Goal: Transaction & Acquisition: Purchase product/service

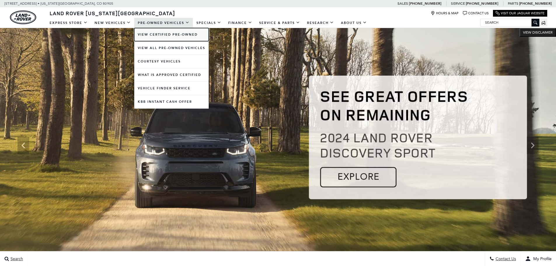
click at [173, 32] on link "View Certified Pre-Owned" at bounding box center [171, 34] width 74 height 13
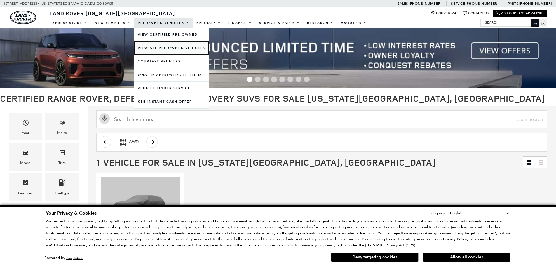
click at [174, 47] on link "View All Pre-Owned Vehicles" at bounding box center [171, 47] width 74 height 13
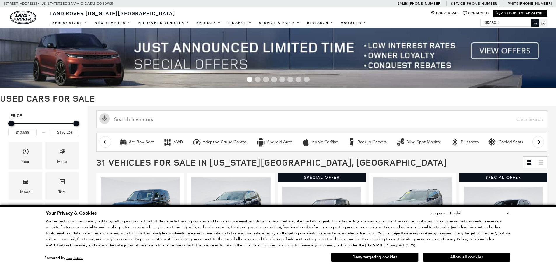
click at [456, 256] on button "Allow all cookies" at bounding box center [467, 257] width 88 height 9
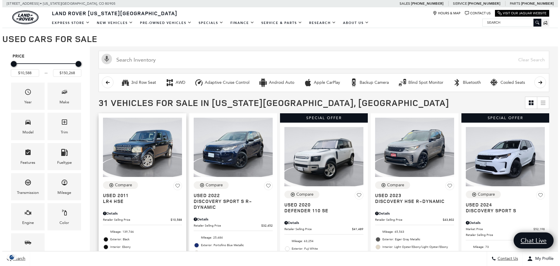
scroll to position [58, 0]
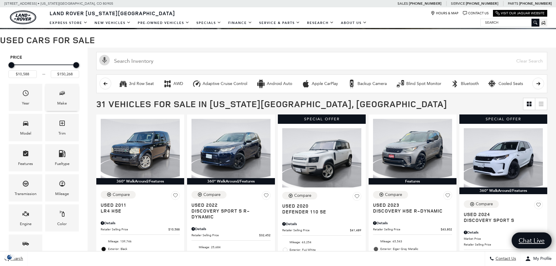
click at [63, 100] on span "Make" at bounding box center [62, 94] width 7 height 12
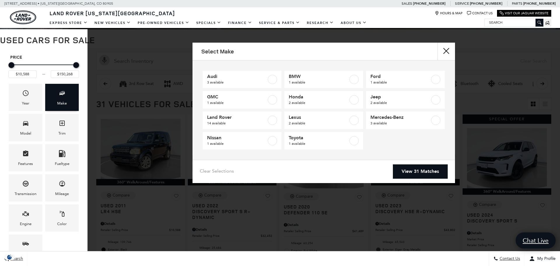
scroll to position [0, 0]
click at [234, 78] on span "Audi" at bounding box center [237, 77] width 60 height 6
type input "$15,627"
type input "$35,148"
checkbox input "true"
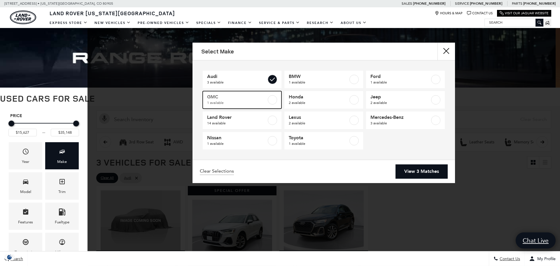
click at [277, 98] on link "GMC 1 available" at bounding box center [242, 100] width 79 height 18
type input "$54,792"
checkbox input "true"
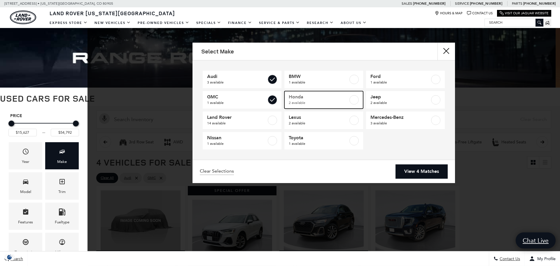
click at [315, 100] on span "2 available" at bounding box center [319, 103] width 60 height 6
checkbox input "true"
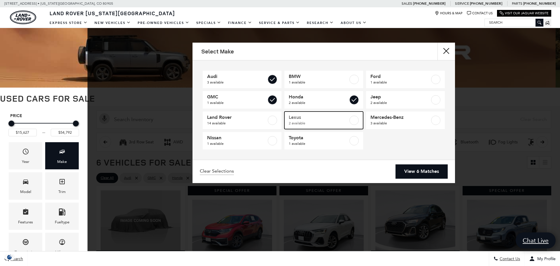
click at [317, 121] on span "2 available" at bounding box center [319, 123] width 60 height 6
type input "$62,069"
checkbox input "true"
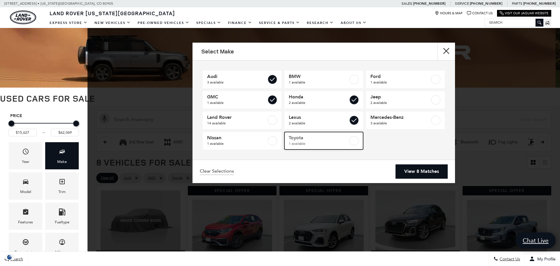
click at [324, 144] on span "1 available" at bounding box center [319, 144] width 60 height 6
checkbox input "true"
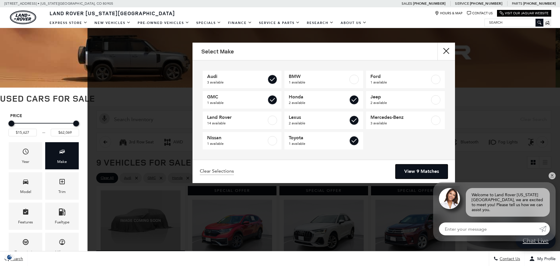
click at [415, 173] on link "View 9 Matches" at bounding box center [422, 171] width 52 height 14
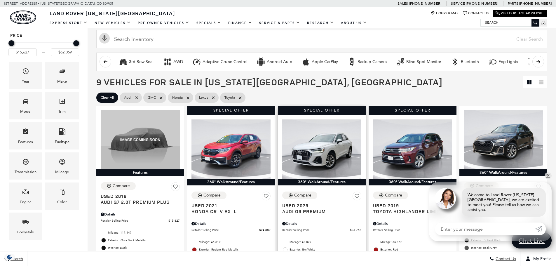
scroll to position [88, 0]
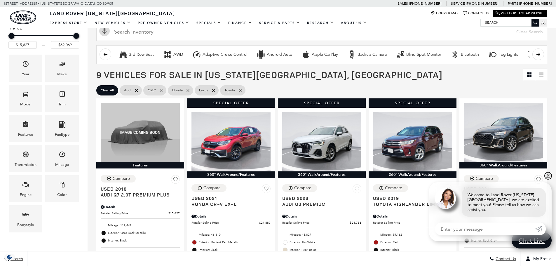
click at [548, 179] on link "✕" at bounding box center [548, 175] width 7 height 7
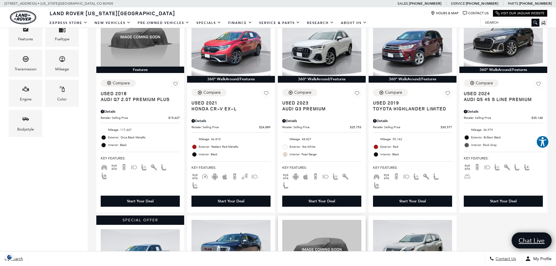
scroll to position [175, 0]
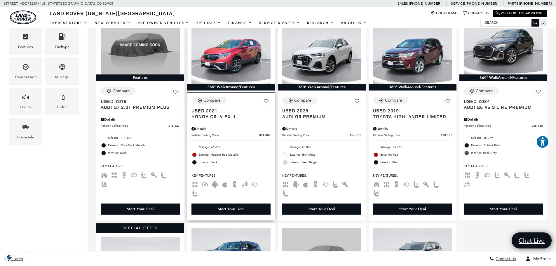
click at [238, 76] on img at bounding box center [230, 54] width 79 height 59
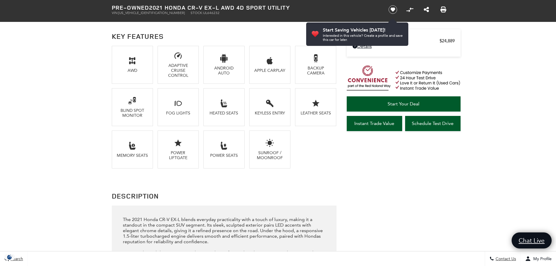
scroll to position [237, 0]
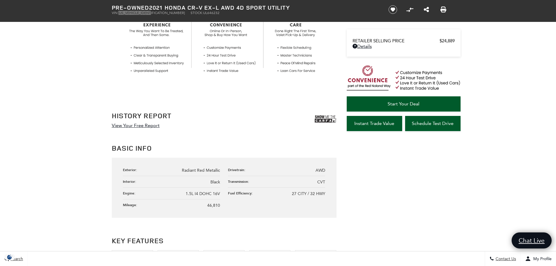
drag, startPoint x: 157, startPoint y: 13, endPoint x: 121, endPoint y: 13, distance: 36.5
click at [120, 14] on span "2HKRW2H8XMH646232" at bounding box center [151, 13] width 67 height 4
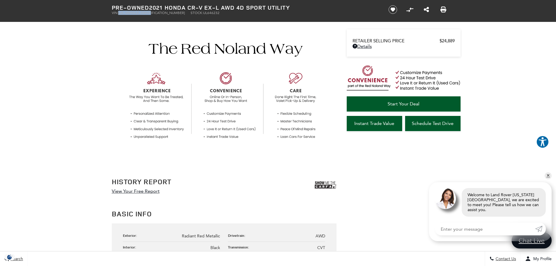
scroll to position [29, 0]
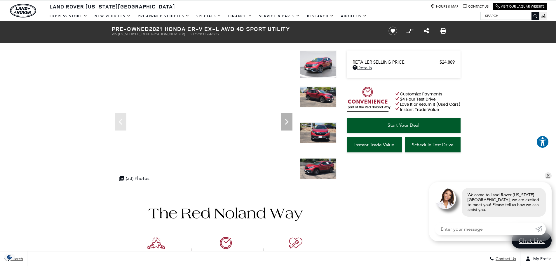
scroll to position [0, 0]
